Goal: Task Accomplishment & Management: Manage account settings

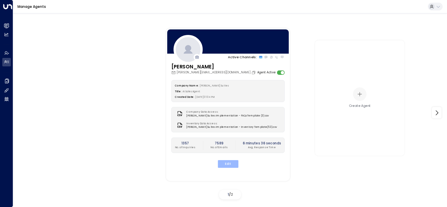
click at [226, 164] on button "Edit" at bounding box center [227, 164] width 21 height 8
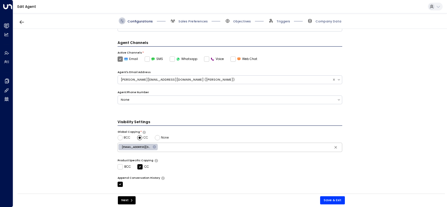
scroll to position [169, 0]
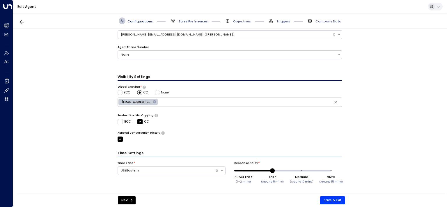
click at [190, 20] on span "Sales Preferences" at bounding box center [192, 21] width 29 height 4
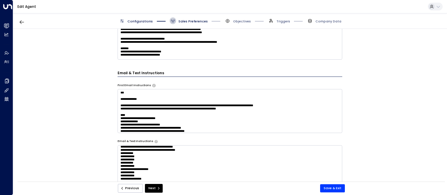
scroll to position [721, 0]
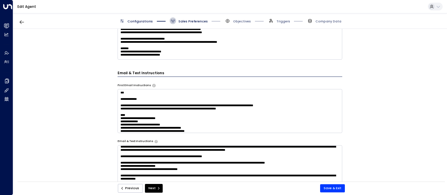
click at [156, 173] on textarea at bounding box center [230, 167] width 225 height 44
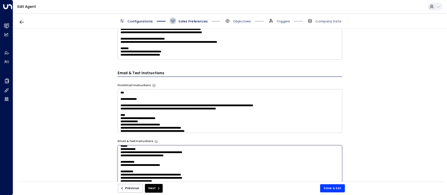
drag, startPoint x: 158, startPoint y: 171, endPoint x: 143, endPoint y: 172, distance: 14.9
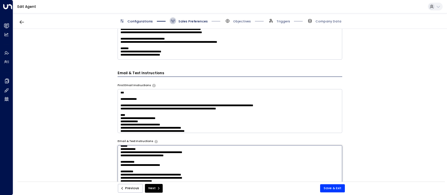
type textarea "**********"
click at [336, 189] on button "Save & Exit" at bounding box center [332, 188] width 25 height 8
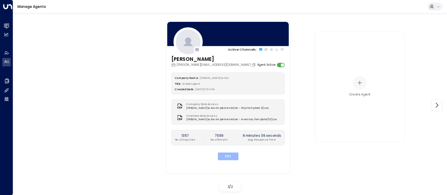
click at [231, 158] on button "Edit" at bounding box center [227, 157] width 21 height 8
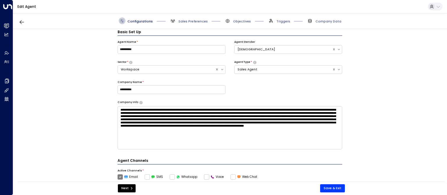
scroll to position [6, 0]
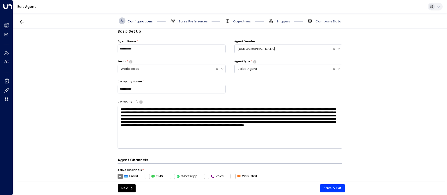
click at [181, 22] on span "Sales Preferences" at bounding box center [192, 21] width 29 height 4
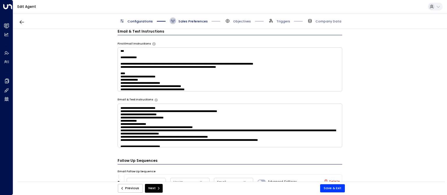
scroll to position [319, 0]
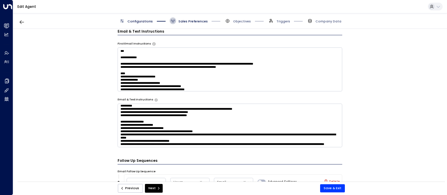
click at [221, 130] on textarea at bounding box center [230, 126] width 225 height 44
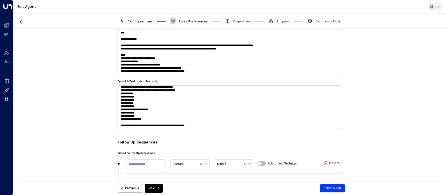
scroll to position [721, 0]
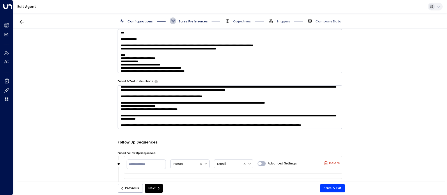
click at [140, 111] on textarea at bounding box center [230, 107] width 225 height 44
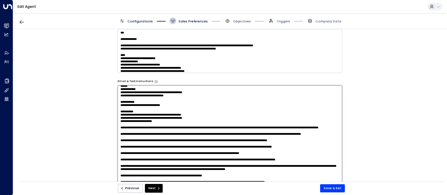
click at [140, 111] on textarea at bounding box center [230, 146] width 225 height 123
click at [124, 111] on textarea at bounding box center [230, 146] width 225 height 123
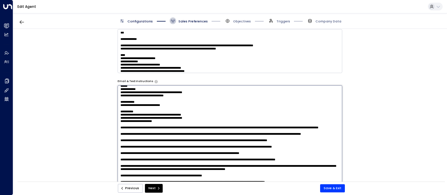
click at [326, 107] on textarea at bounding box center [230, 146] width 225 height 123
click at [304, 111] on textarea at bounding box center [230, 146] width 225 height 123
type textarea "**********"
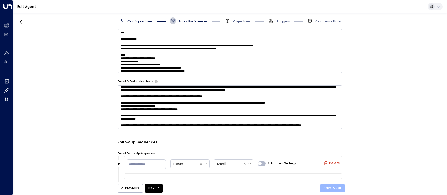
click at [332, 185] on button "Save & Exit" at bounding box center [332, 188] width 25 height 8
